Goal: Task Accomplishment & Management: Complete application form

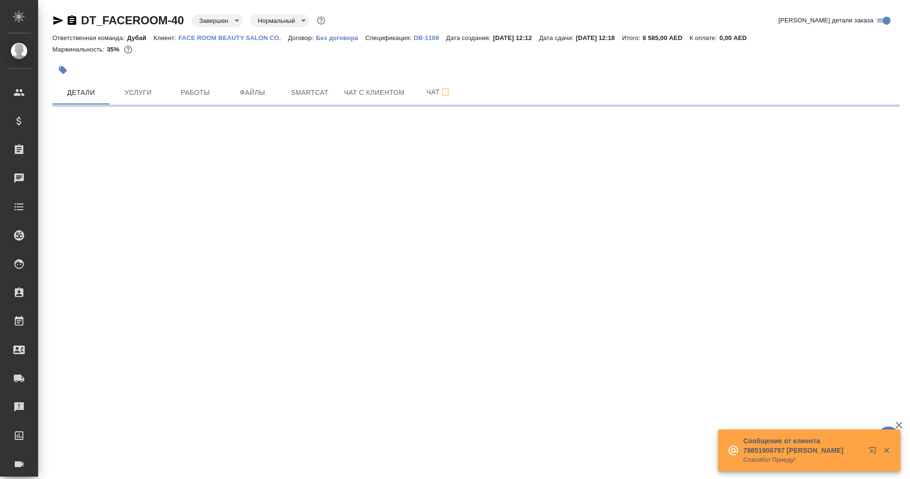
select select "RU"
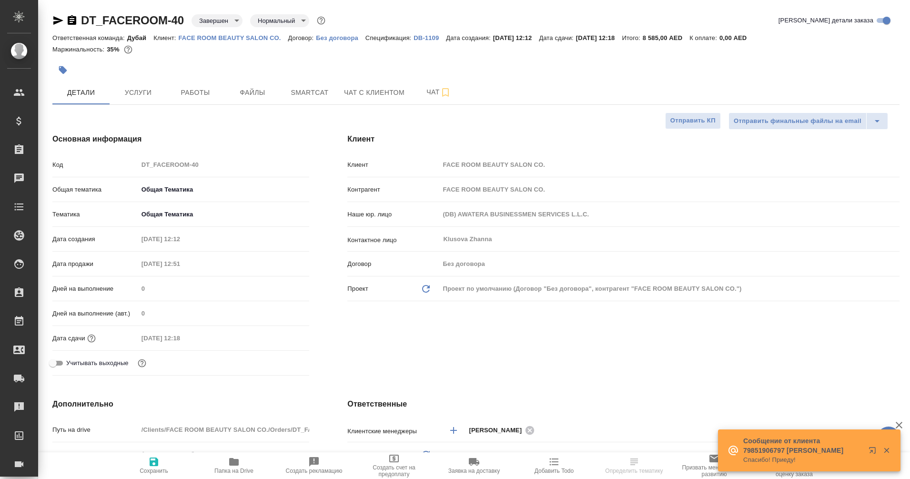
type textarea "x"
type input "[PERSON_NAME]"
type input "Дубай"
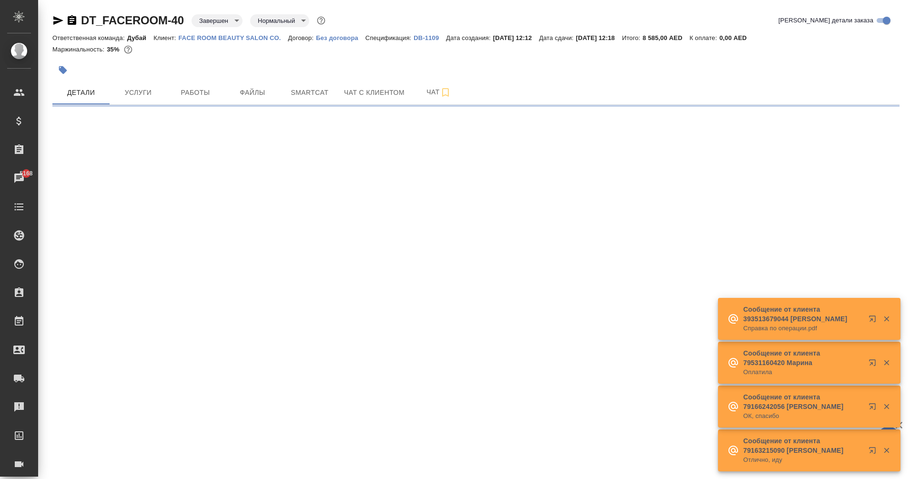
select select "RU"
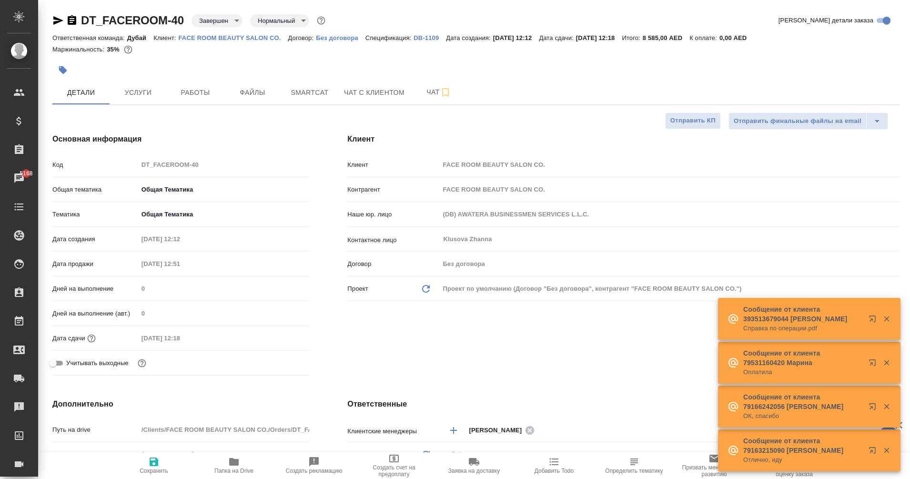
type textarea "x"
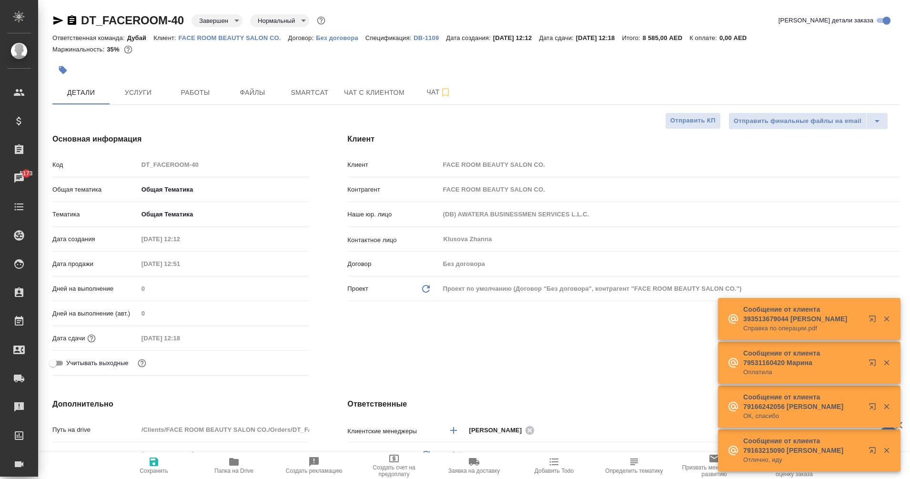
type textarea "x"
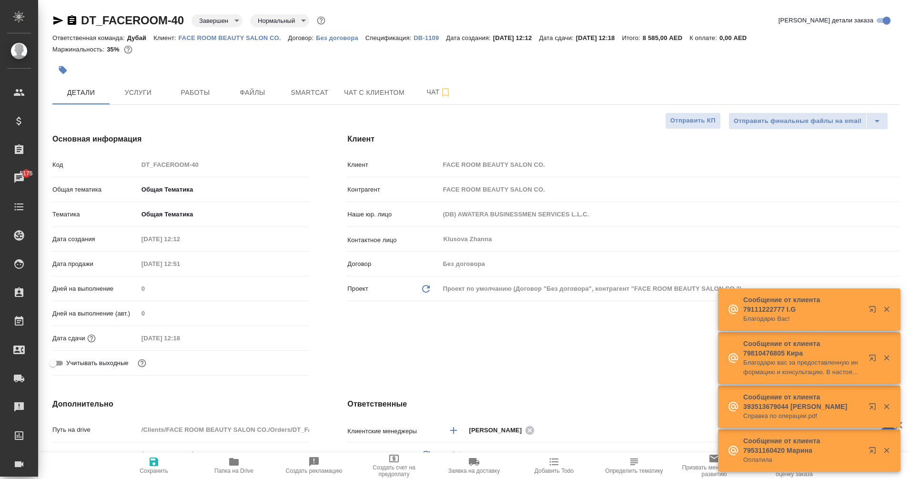
type textarea "x"
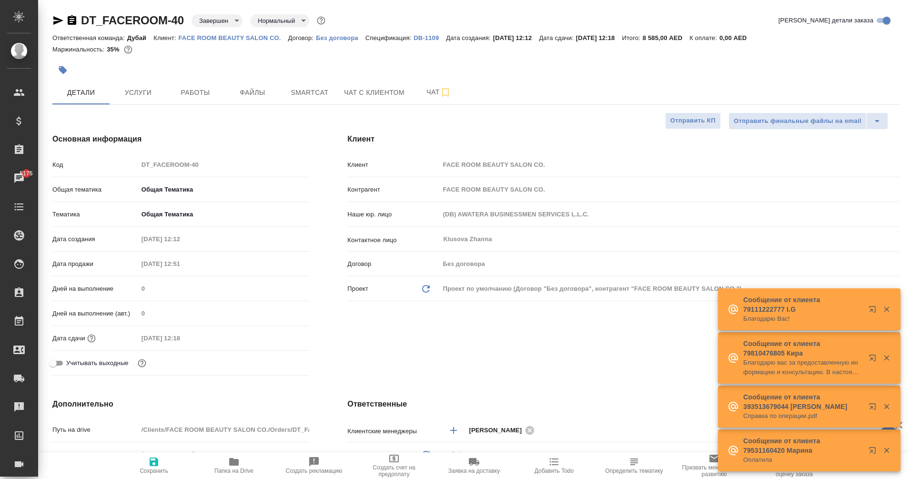
type textarea "x"
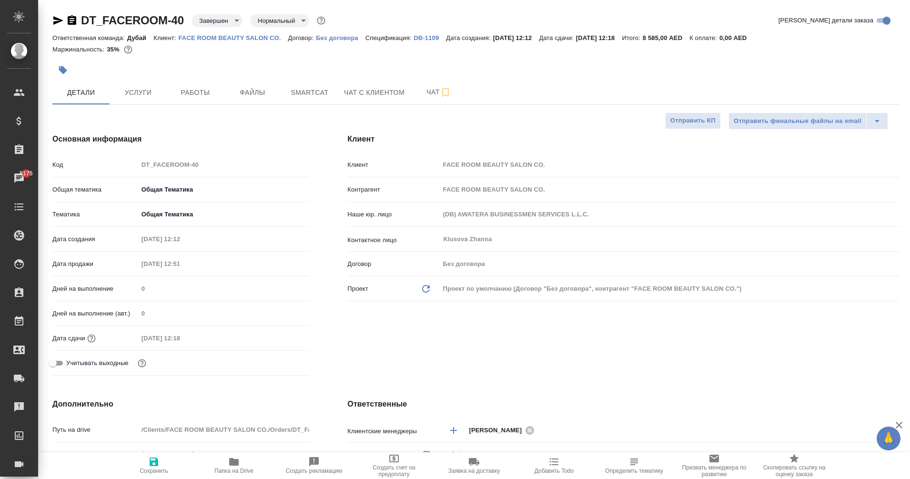
type textarea "x"
